Goal: Task Accomplishment & Management: Manage account settings

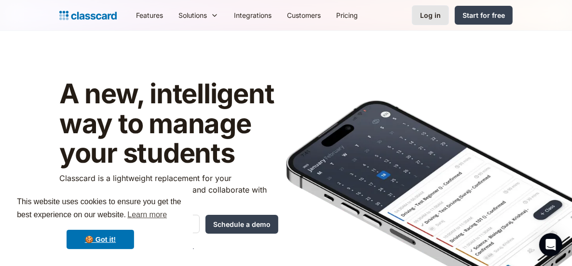
click at [437, 16] on div "Log in" at bounding box center [430, 15] width 21 height 10
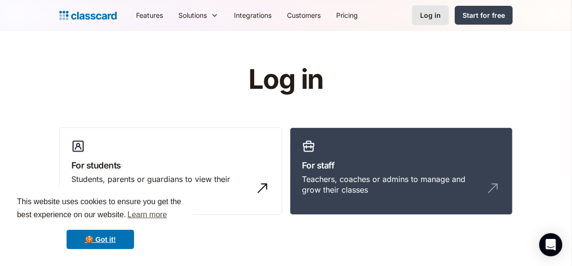
click at [433, 20] on div "Log in" at bounding box center [430, 15] width 21 height 10
